Goal: Information Seeking & Learning: Learn about a topic

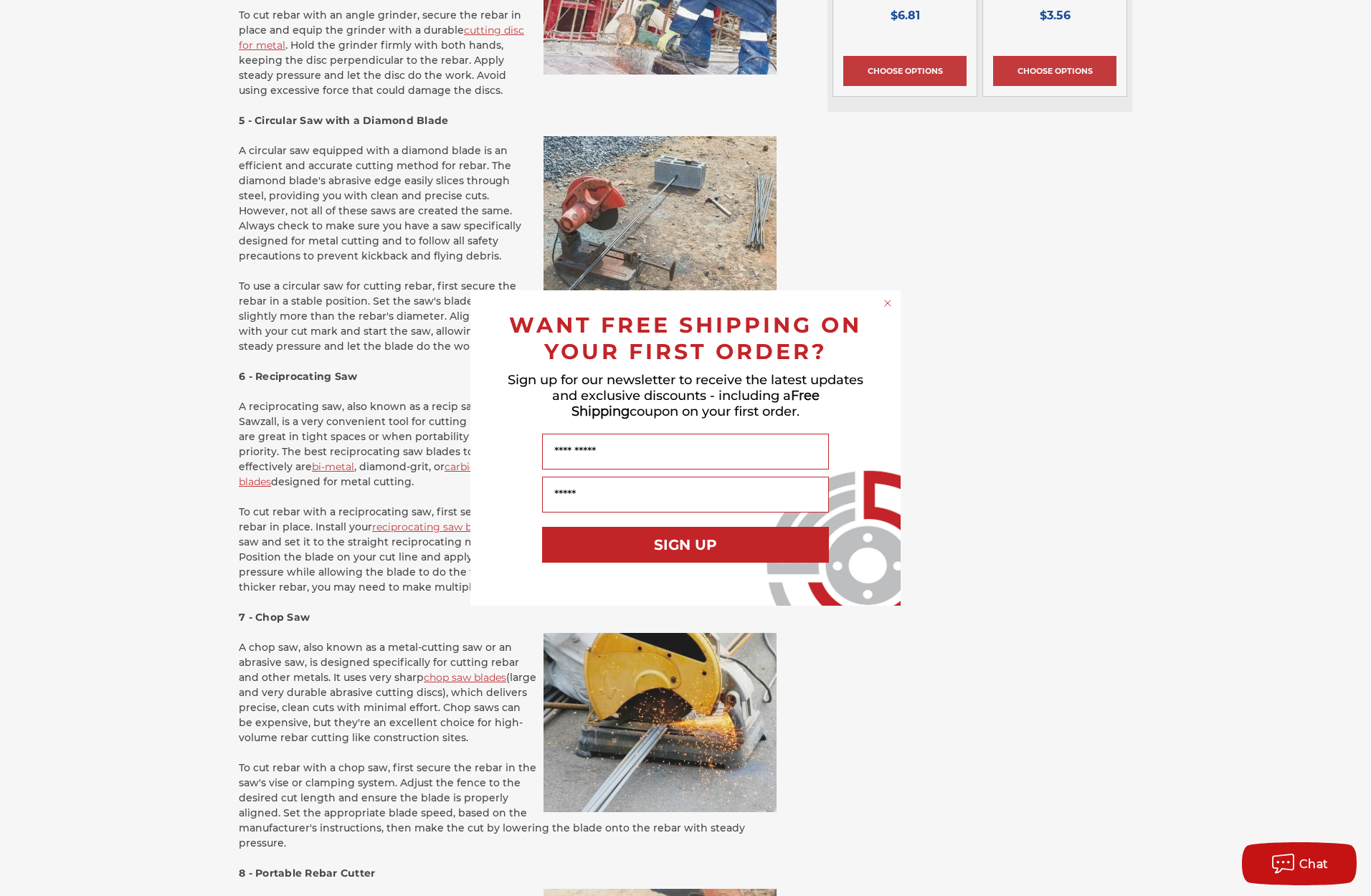
click at [881, 299] on icon "Close dialog" at bounding box center [887, 303] width 14 height 14
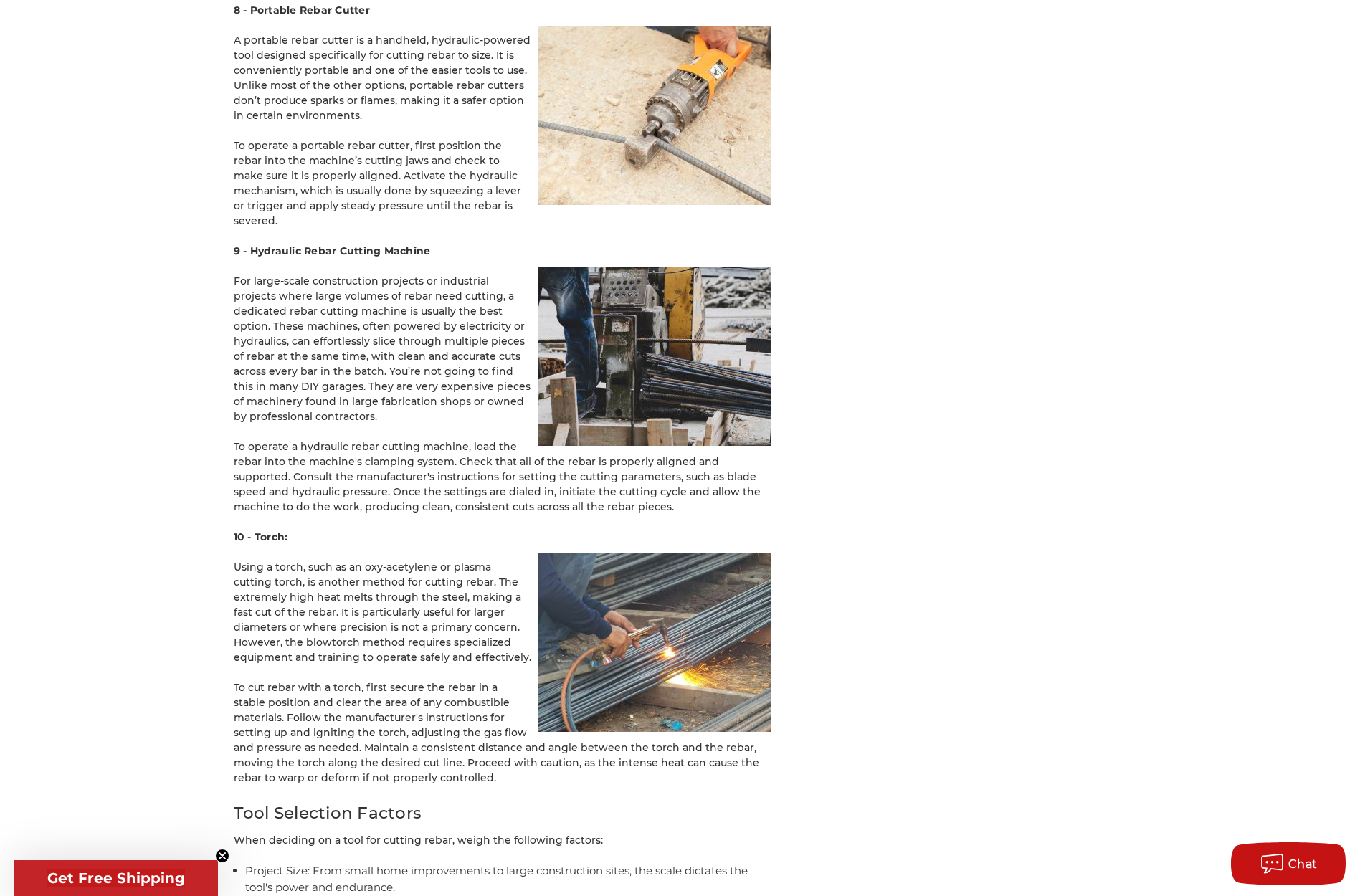
scroll to position [2909, 0]
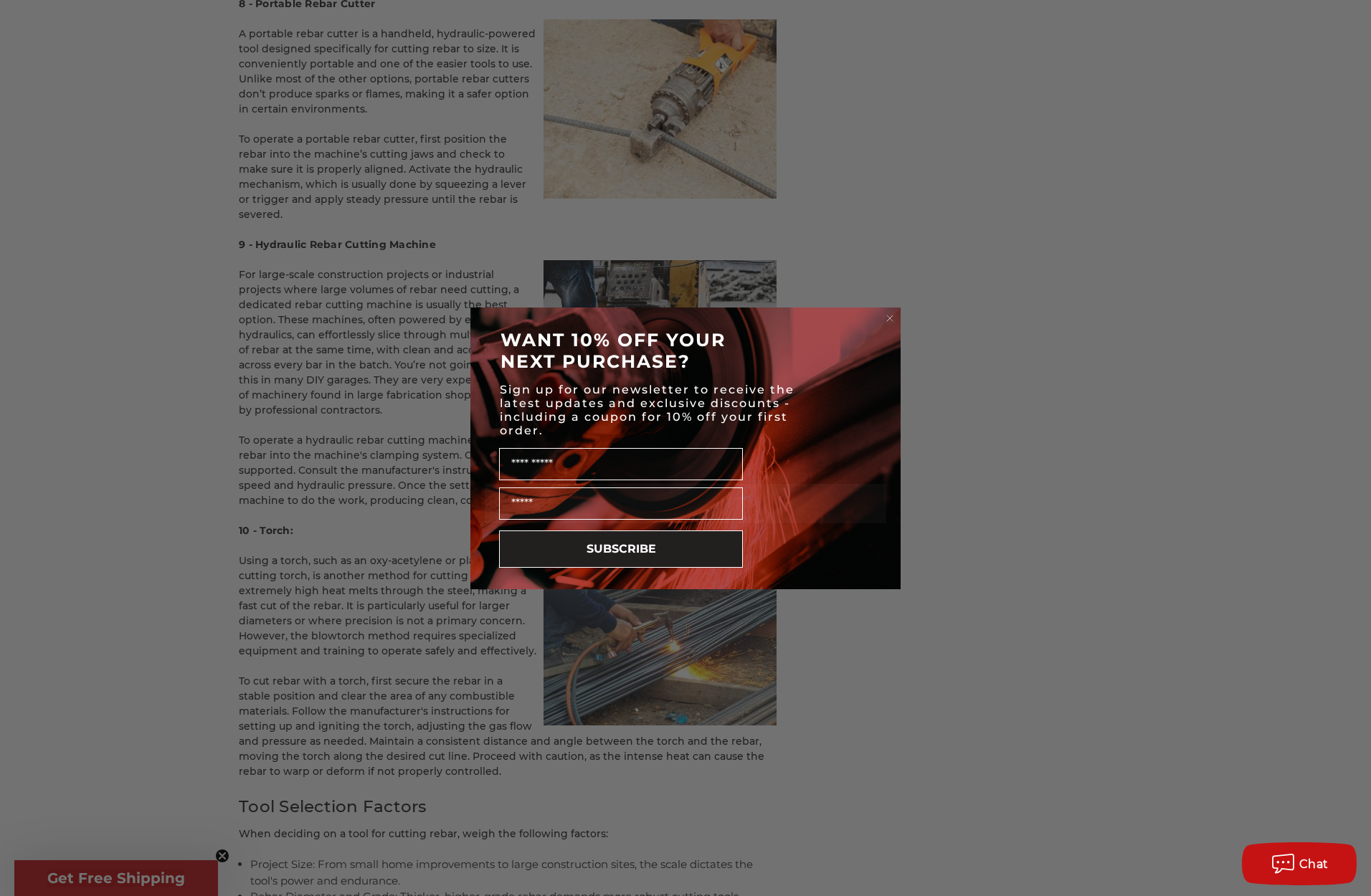
click at [891, 312] on circle "Close dialog" at bounding box center [890, 317] width 13 height 13
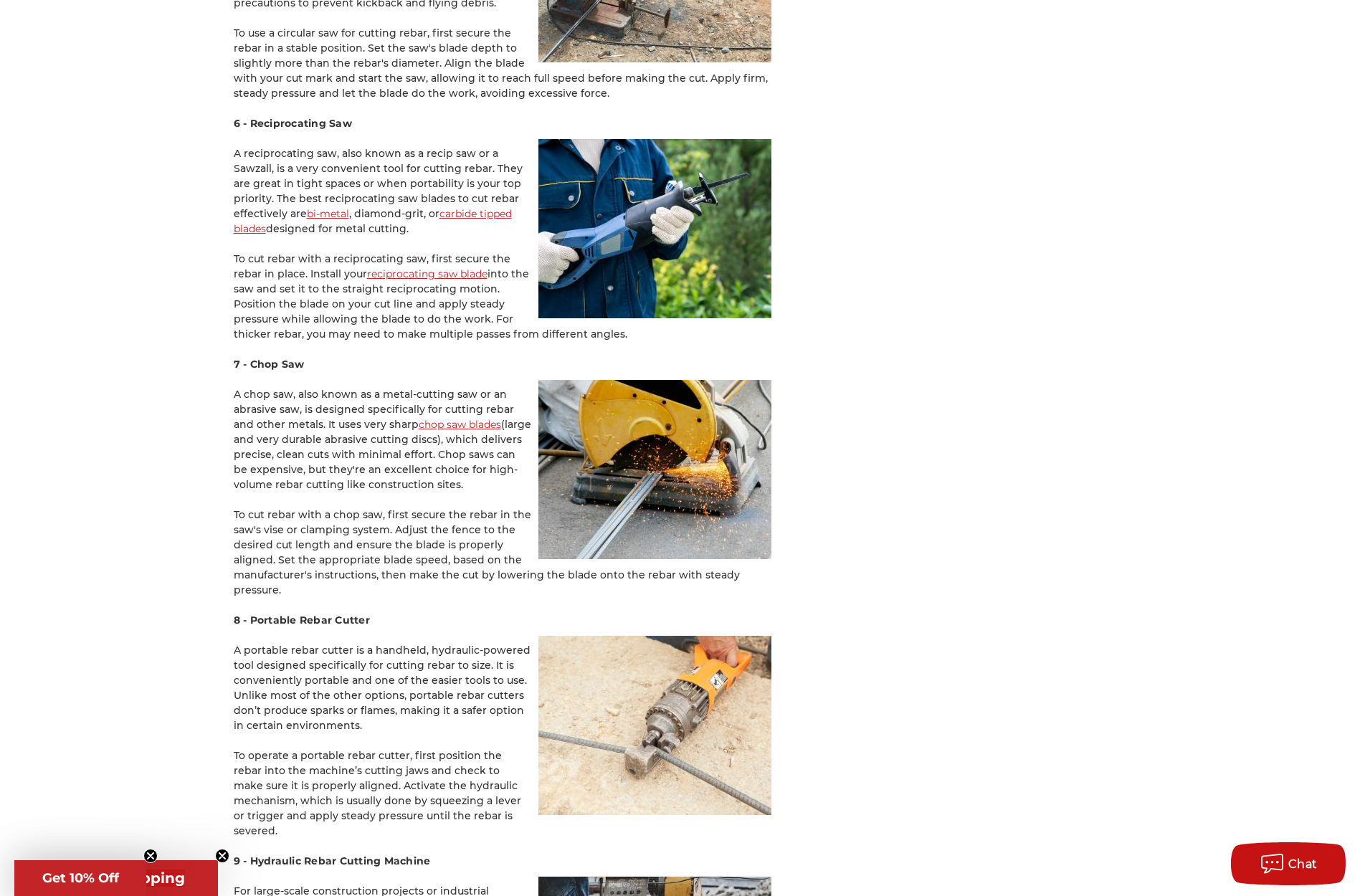
scroll to position [2293, 0]
click at [322, 207] on link "bi-metal" at bounding box center [327, 213] width 42 height 12
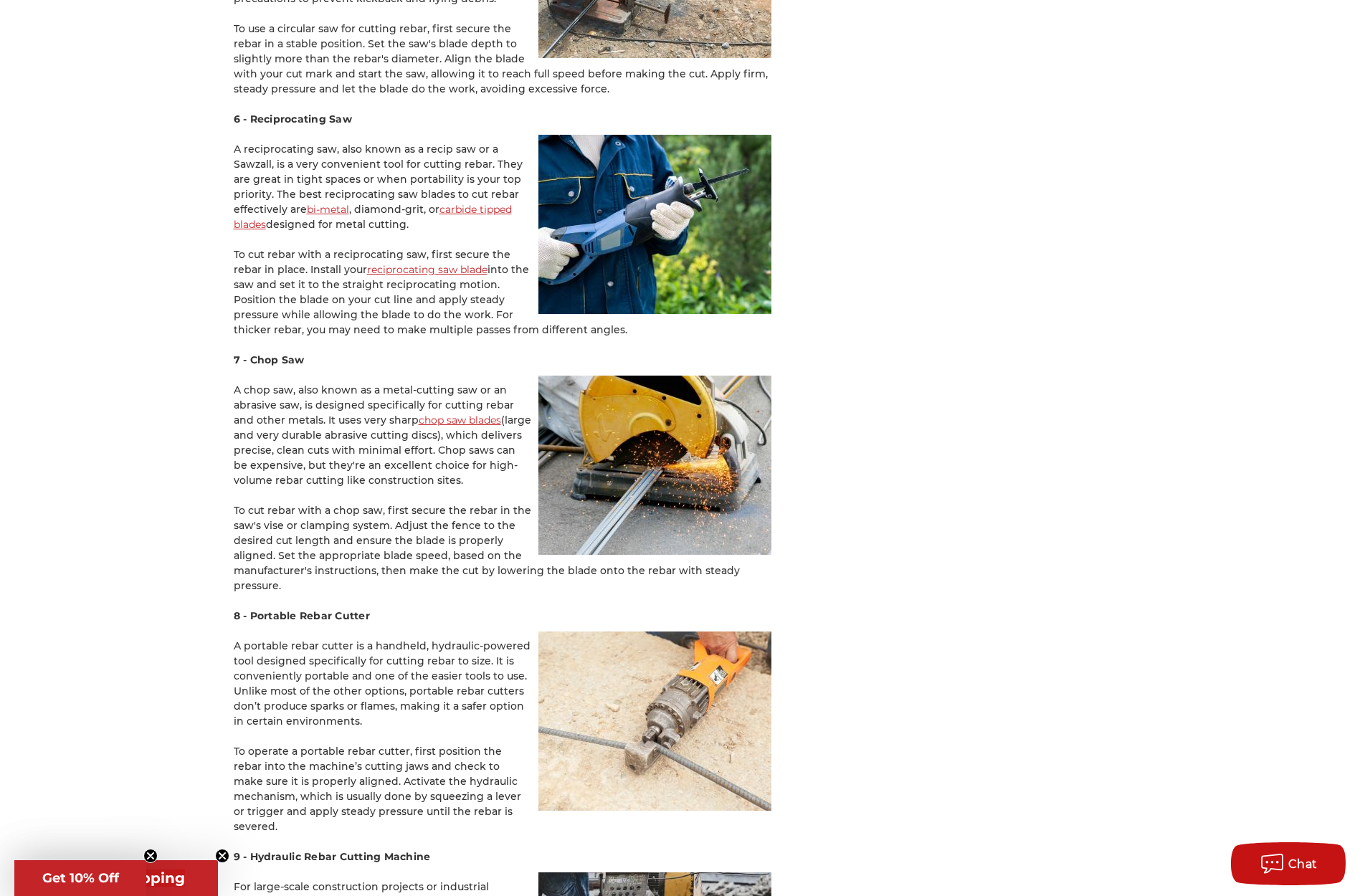
click at [457, 203] on link "carbide tipped blades" at bounding box center [372, 216] width 278 height 28
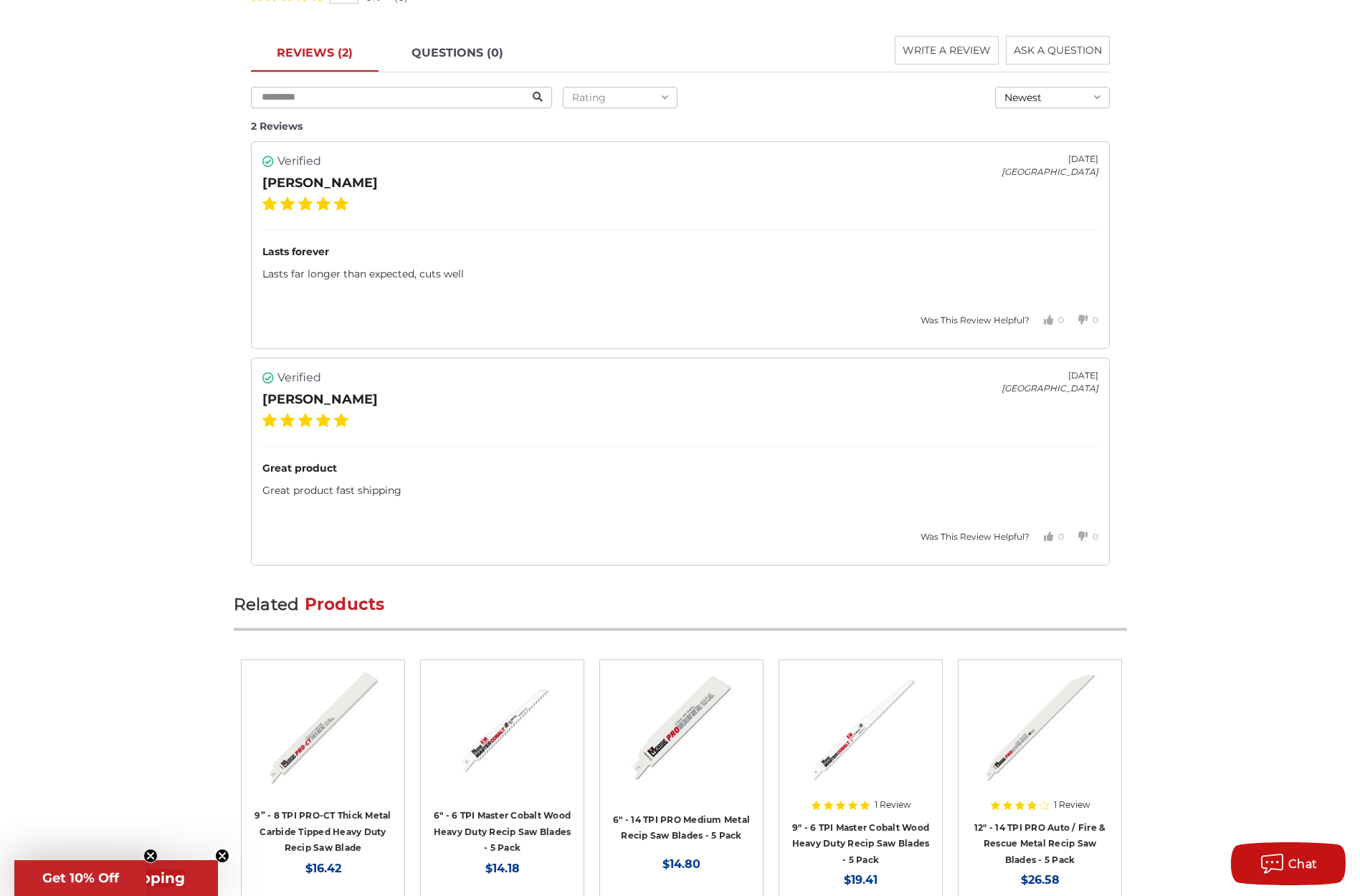
scroll to position [2306, 0]
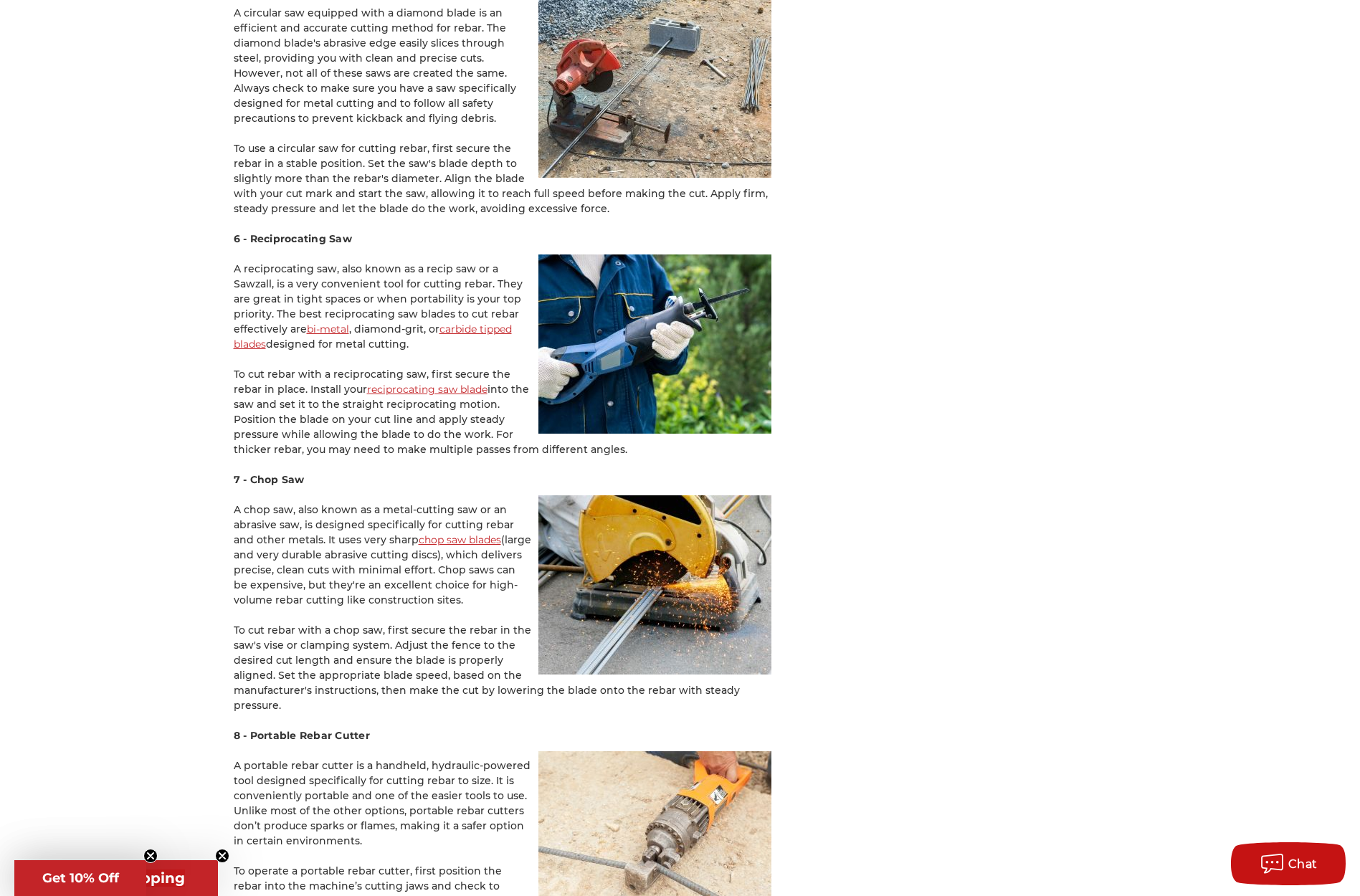
scroll to position [2165, 0]
